Goal: Task Accomplishment & Management: Manage account settings

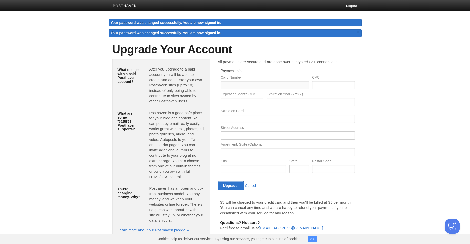
click at [263, 81] on input "text" at bounding box center [265, 85] width 88 height 8
click at [251, 60] on p "All payments are secure and are done over encrypted SSL connections." at bounding box center [288, 61] width 140 height 5
click at [253, 48] on h1 "Upgrade Your Account" at bounding box center [235, 49] width 246 height 12
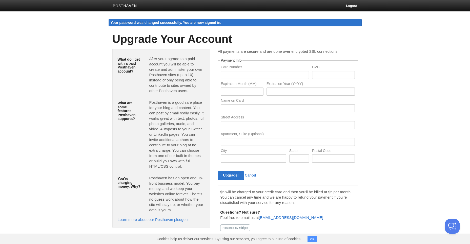
click at [261, 43] on h1 "Upgrade Your Account" at bounding box center [235, 39] width 246 height 12
click at [431, 120] on body "Logout Your password was changed successfully. You are now signed in. Your pass…" at bounding box center [235, 122] width 470 height 245
click at [253, 174] on link "Cancel" at bounding box center [250, 175] width 11 height 4
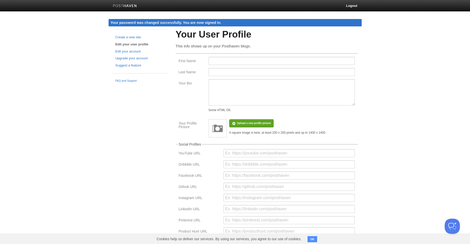
click at [222, 54] on fieldset "First Name Last Name Your Bio Some HTML OK. Your Profile Picture Upload a new p…" at bounding box center [267, 95] width 182 height 84
click at [226, 57] on fieldset "First Name Last Name Your Bio Some HTML OK. Your Profile Picture Upload a new p…" at bounding box center [267, 95] width 182 height 84
click at [226, 57] on input "222" at bounding box center [282, 61] width 146 height 8
drag, startPoint x: 274, startPoint y: 58, endPoint x: 188, endPoint y: 65, distance: 86.2
click at [188, 65] on div "First Name 222222222222222222222" at bounding box center [266, 62] width 179 height 11
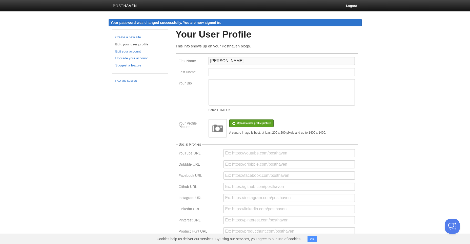
type input "[PERSON_NAME]"
type input "Seerig"
type textarea "A"
type textarea "I"
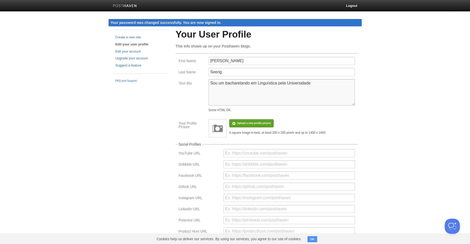
click at [317, 87] on textarea "Sou um bacharelando em Linguística pela Universidade" at bounding box center [282, 92] width 146 height 26
paste textarea "[GEOGRAPHIC_DATA]"
click at [287, 82] on textarea "Sou um bacharelando em Linguística pelaUniversidade Estadual de Campinas" at bounding box center [282, 92] width 146 height 26
click at [353, 85] on textarea "Sou um bacharelando em Linguística pela [GEOGRAPHIC_DATA]" at bounding box center [282, 92] width 146 height 26
click at [224, 84] on textarea "Sou um bacharelando em Linguística pela [GEOGRAPHIC_DATA] (Unicamp)" at bounding box center [282, 92] width 146 height 26
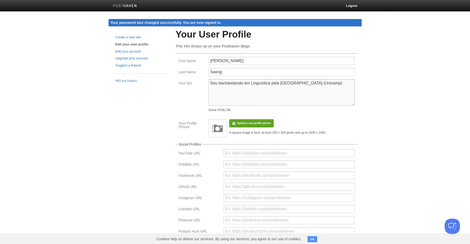
click at [283, 93] on textarea "Sou bacharelando em Linguística pela [GEOGRAPHIC_DATA] (Unicamp)" at bounding box center [282, 92] width 146 height 26
click at [237, 88] on textarea "Sou bacharelando em Linguística pela [GEOGRAPHIC_DATA] (Unicamp) intere" at bounding box center [282, 92] width 146 height 26
drag, startPoint x: 251, startPoint y: 96, endPoint x: 187, endPoint y: 73, distance: 68.6
click at [187, 73] on fieldset "First Name [PERSON_NAME] Last Name [GEOGRAPHIC_DATA] Your Bio Sou bacharelando …" at bounding box center [267, 95] width 182 height 84
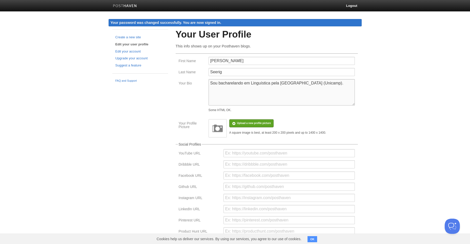
paste textarea "Linguista em formação pela Unicamp, exploro as interseções entre linguagem, men…"
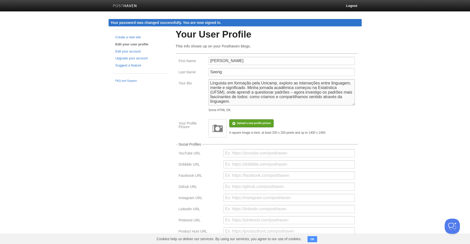
click at [242, 87] on textarea "Linguista em formação pela Unicamp, exploro as interseções entre linguagem, men…" at bounding box center [282, 92] width 146 height 26
click at [243, 87] on textarea "Linguista em formação pela Unicamp, exploro as interseções entre linguagem, men…" at bounding box center [282, 92] width 146 height 26
type textarea "Linguista em formação pela Unicamp, exploro as interseções entre linguagem, men…"
drag, startPoint x: 359, startPoint y: 140, endPoint x: 364, endPoint y: 139, distance: 4.6
drag, startPoint x: 364, startPoint y: 139, endPoint x: 342, endPoint y: 111, distance: 36.0
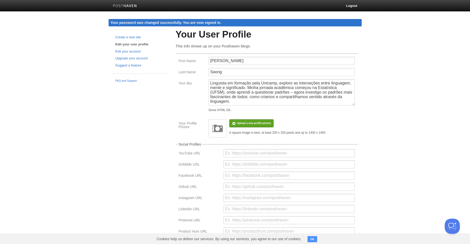
click at [342, 111] on div "Some HTML OK." at bounding box center [282, 109] width 146 height 3
